Goal: Information Seeking & Learning: Learn about a topic

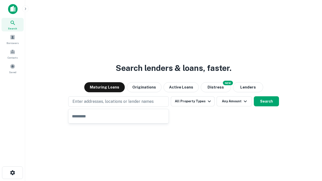
type input "**********"
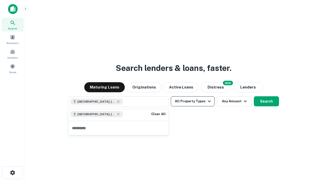
click at [193, 101] on button "All Property Types" at bounding box center [193, 101] width 44 height 10
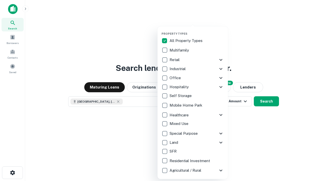
click at [197, 30] on button "button" at bounding box center [196, 30] width 70 height 0
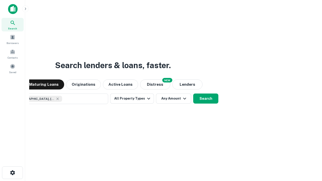
scroll to position [8, 0]
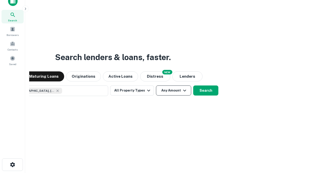
click at [156, 85] on button "Any Amount" at bounding box center [173, 90] width 35 height 10
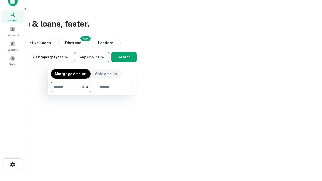
type input "*******"
click at [92, 92] on button "button" at bounding box center [92, 92] width 82 height 0
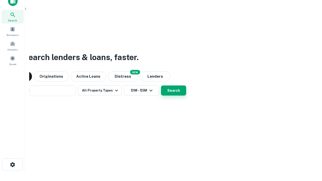
click at [161, 85] on button "Search" at bounding box center [173, 90] width 25 height 10
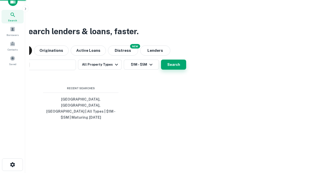
scroll to position [16, 142]
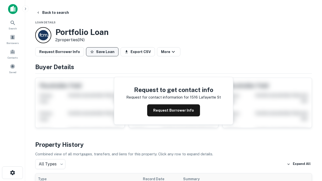
click at [102, 52] on button "Save Loan" at bounding box center [102, 51] width 32 height 9
click at [103, 52] on button "Save Loan" at bounding box center [102, 51] width 32 height 9
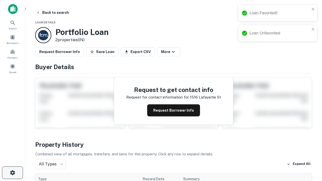
click at [12, 173] on icon "button" at bounding box center [13, 173] width 6 height 6
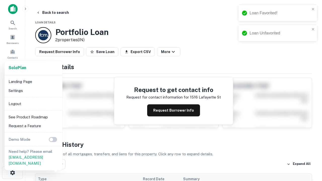
click at [33, 104] on li "Logout" at bounding box center [34, 103] width 54 height 9
